Goal: Information Seeking & Learning: Learn about a topic

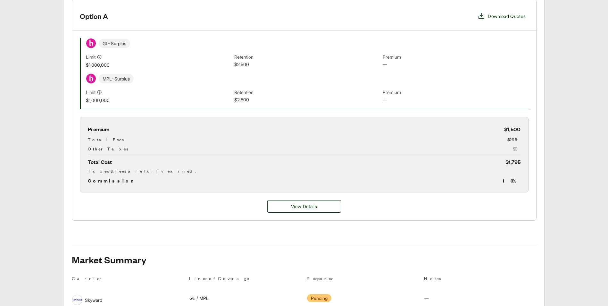
scroll to position [160, 0]
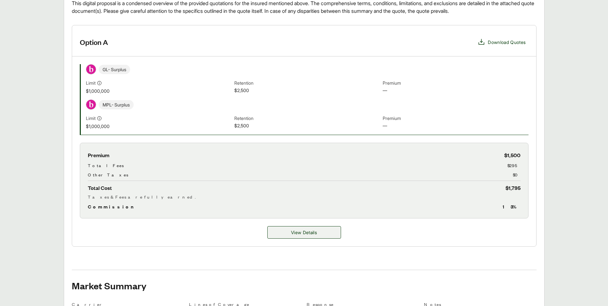
click at [300, 232] on span "View Details" at bounding box center [304, 232] width 26 height 7
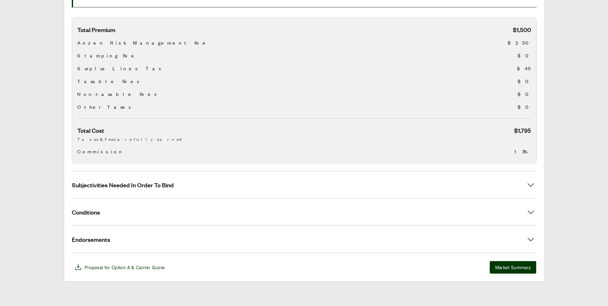
scroll to position [203, 0]
click at [529, 238] on icon at bounding box center [531, 239] width 6 height 4
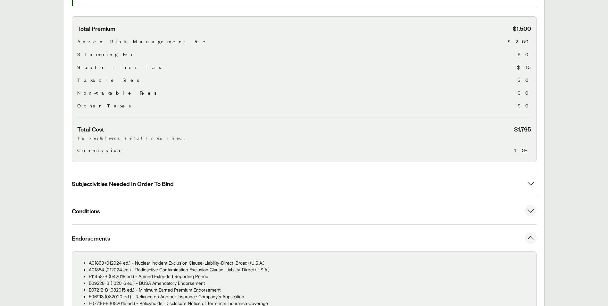
click at [528, 210] on icon at bounding box center [531, 211] width 12 height 12
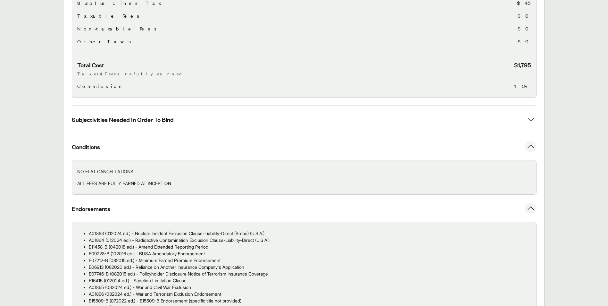
scroll to position [299, 0]
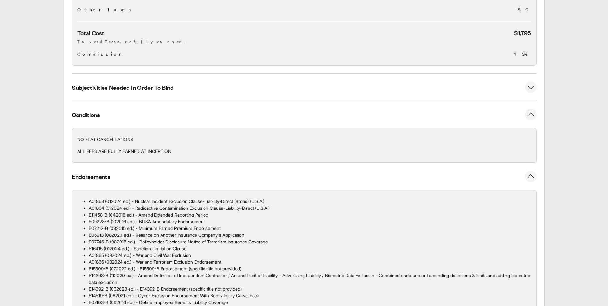
click at [533, 89] on icon at bounding box center [531, 87] width 12 height 12
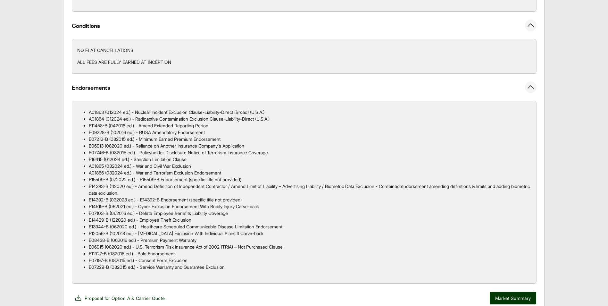
scroll to position [475, 0]
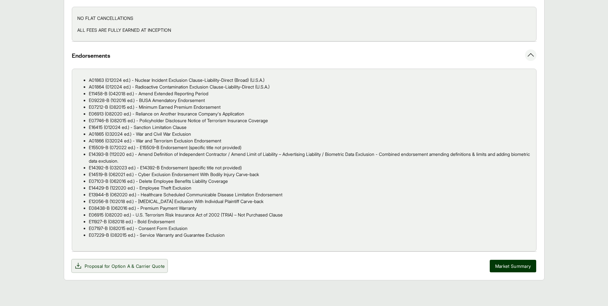
click at [126, 267] on span "Option A" at bounding box center [121, 265] width 19 height 5
